Goal: Transaction & Acquisition: Purchase product/service

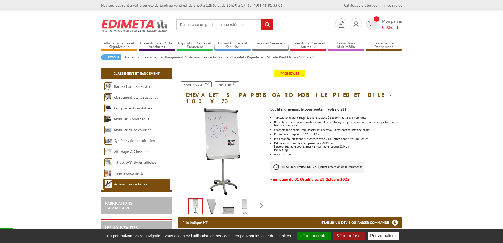
scroll to position [106, 0]
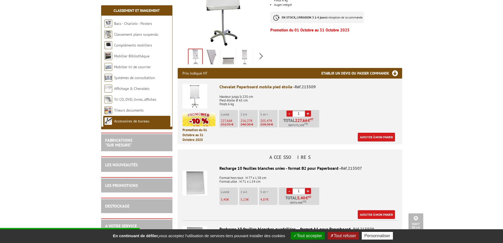
scroll to position [158, 0]
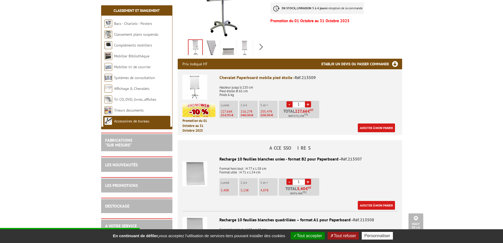
click at [307, 101] on link "+" at bounding box center [308, 104] width 6 height 6
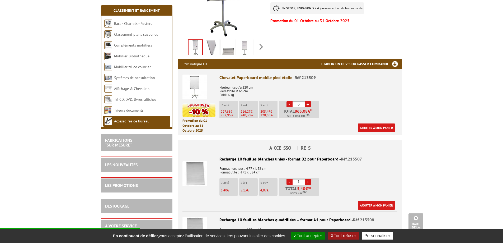
click at [307, 101] on link "+" at bounding box center [308, 104] width 6 height 6
type input "10"
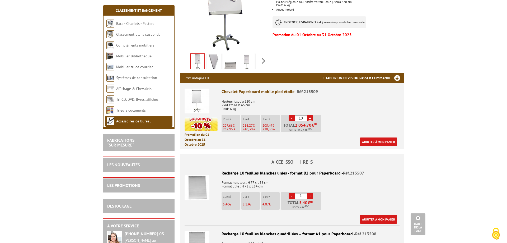
scroll to position [135, 0]
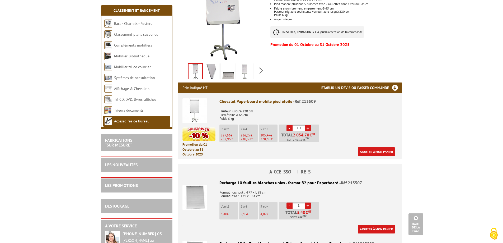
click at [393, 82] on h3 "Etablir un devis ou passer commande" at bounding box center [361, 87] width 81 height 11
click at [374, 147] on link "Ajouter à mon panier" at bounding box center [376, 151] width 37 height 9
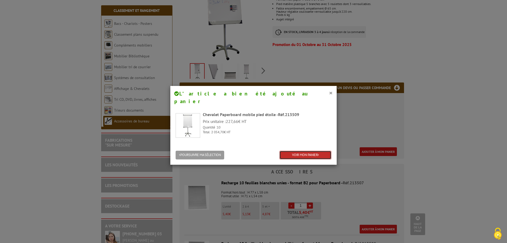
click at [315, 150] on link "VOIR MON PANIER" at bounding box center [305, 154] width 52 height 9
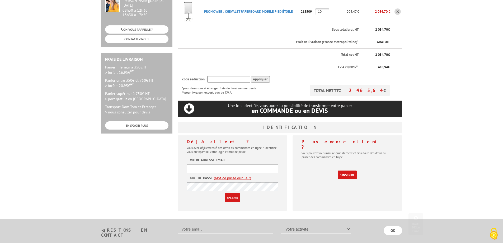
scroll to position [158, 0]
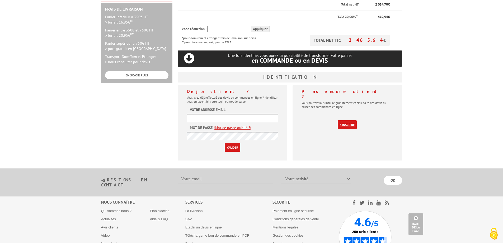
click at [348, 120] on link "S'inscrire" at bounding box center [347, 124] width 19 height 9
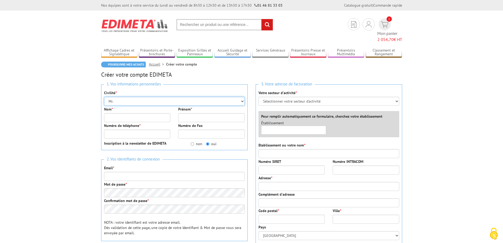
click at [123, 97] on select "Mr. Mme. Mlle." at bounding box center [174, 101] width 141 height 9
select select "Mme."
click at [104, 97] on select "Mr. Mme. Mlle." at bounding box center [174, 101] width 141 height 9
click at [117, 113] on input "Nom *" at bounding box center [137, 117] width 67 height 9
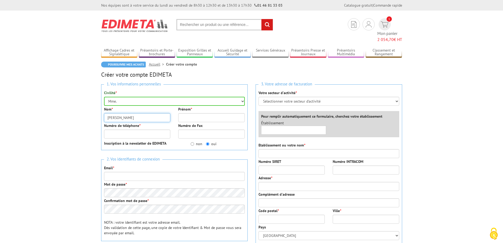
type input "Casto"
click at [187, 113] on input "Prénom *" at bounding box center [211, 117] width 67 height 9
type input "[PERSON_NAME]"
click at [135, 129] on input "Numéro de téléphone *" at bounding box center [137, 133] width 67 height 9
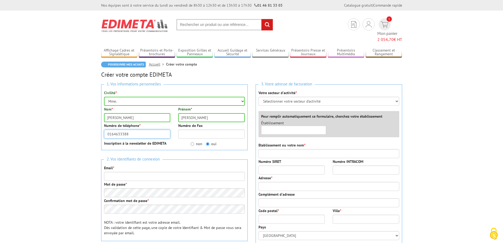
type input "0164633388"
click at [191, 142] on input "non" at bounding box center [192, 143] width 3 height 3
radio input "true"
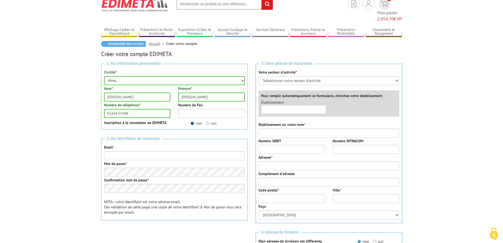
scroll to position [53, 0]
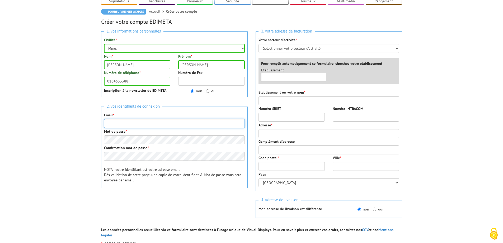
click at [117, 119] on input "Email *" at bounding box center [174, 123] width 141 height 9
type input "[EMAIL_ADDRESS][DOMAIN_NAME]"
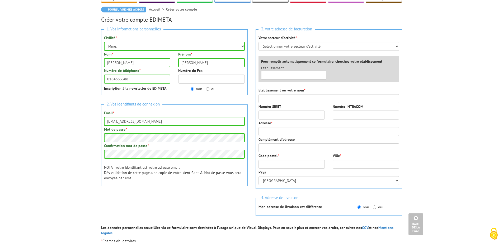
scroll to position [24, 0]
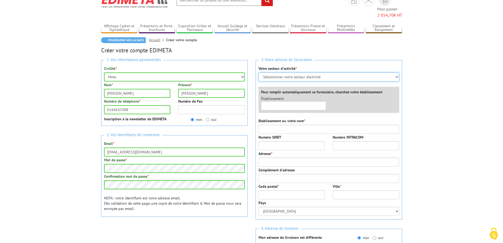
click at [295, 72] on select "Sélectionner votre secteur d'activité Administrations et collectivités Magasins…" at bounding box center [328, 76] width 141 height 9
select select "878"
click at [258, 72] on select "Sélectionner votre secteur d'activité Administrations et collectivités Magasins…" at bounding box center [328, 76] width 141 height 9
click at [268, 101] on input "text" at bounding box center [293, 105] width 65 height 9
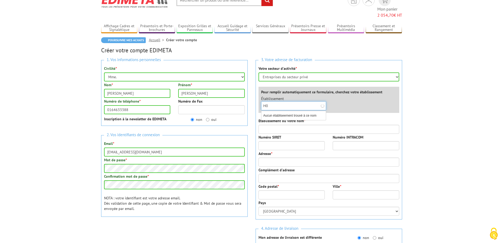
type input "H"
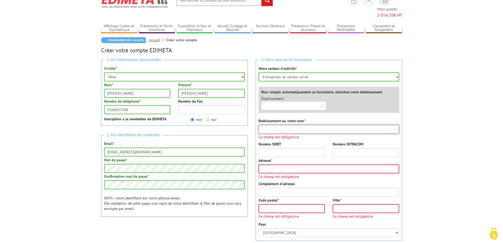
click at [297, 125] on input "Etablissement ou votre nom *" at bounding box center [328, 129] width 141 height 9
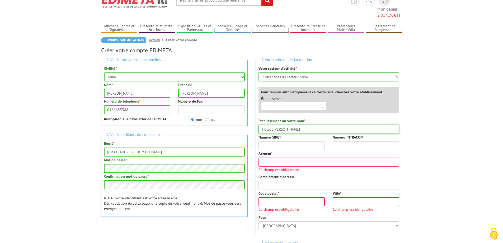
type input "Hôtel l'Elysée Val d'Europe"
type input "7 cours du Danube"
type input "77700"
type input "Serris"
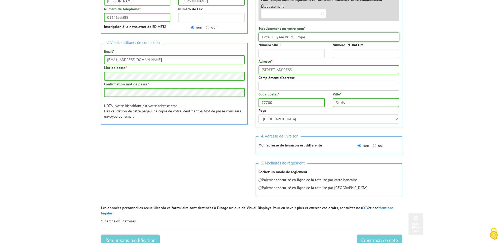
scroll to position [156, 0]
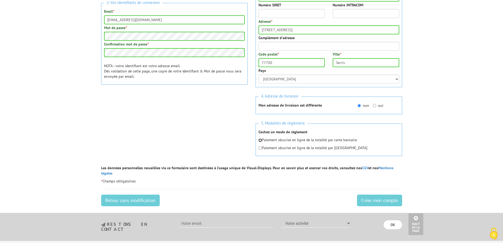
click at [258, 138] on input "radio" at bounding box center [259, 139] width 3 height 3
radio input "true"
drag, startPoint x: 392, startPoint y: 187, endPoint x: 366, endPoint y: 191, distance: 26.4
click at [392, 194] on input "Créer mon compte" at bounding box center [379, 200] width 45 height 12
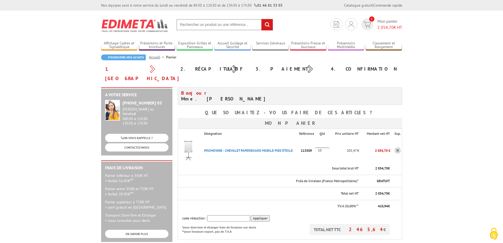
scroll to position [106, 0]
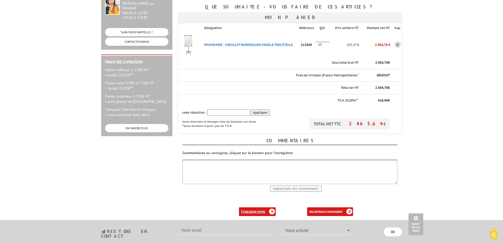
click at [259, 209] on b "un devis" at bounding box center [258, 211] width 13 height 4
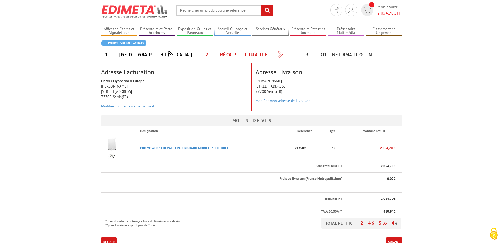
scroll to position [132, 0]
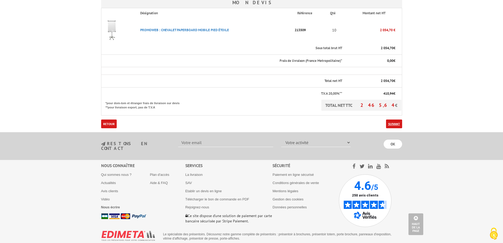
click at [397, 125] on link "Suivant" at bounding box center [394, 123] width 16 height 9
